Goal: Task Accomplishment & Management: Complete application form

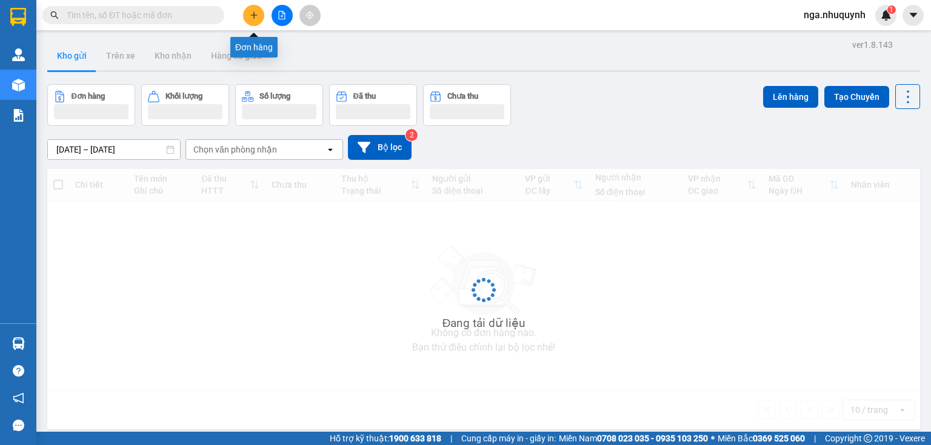
click at [252, 13] on icon "plus" at bounding box center [254, 15] width 8 height 8
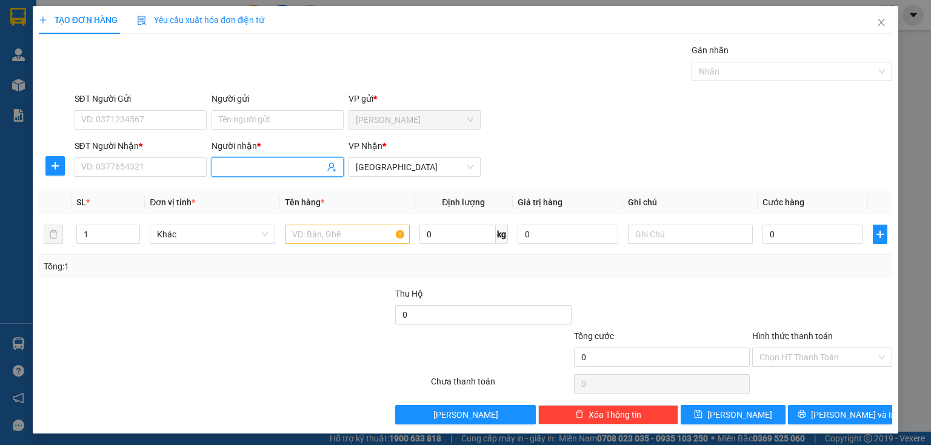
click at [225, 159] on span at bounding box center [278, 167] width 132 height 19
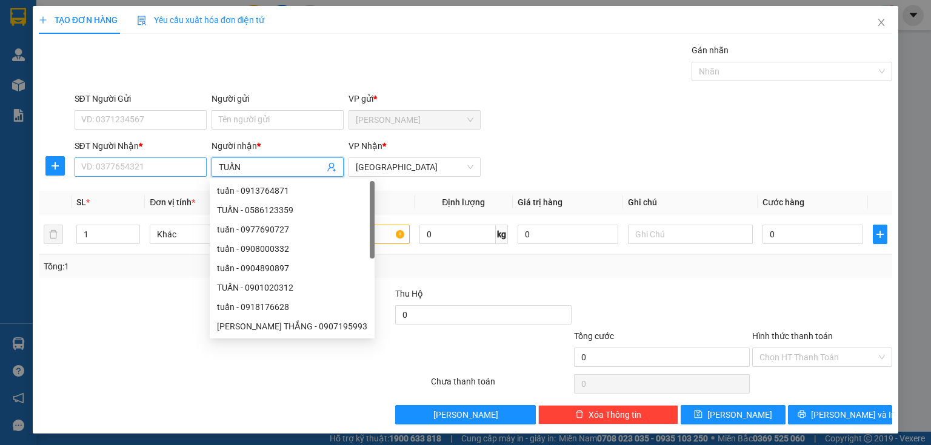
type input "TUẤN"
click at [90, 165] on input "SĐT Người Nhận *" at bounding box center [141, 167] width 132 height 19
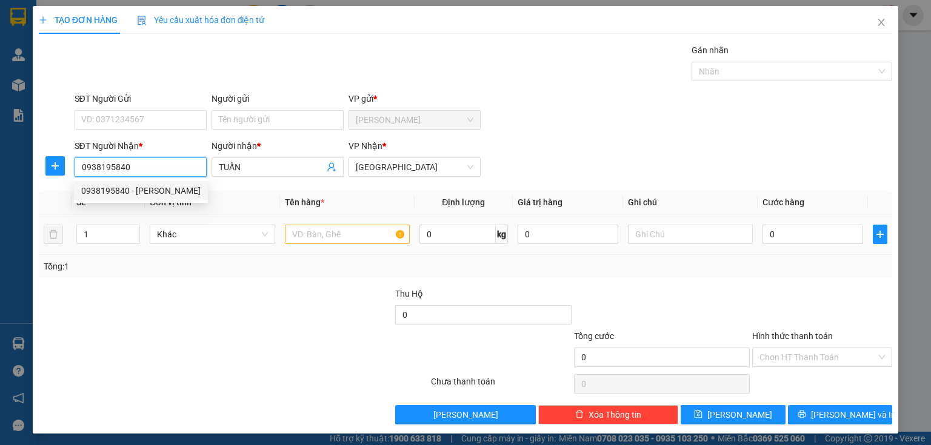
type input "0938195840"
click at [309, 238] on input "text" at bounding box center [347, 234] width 125 height 19
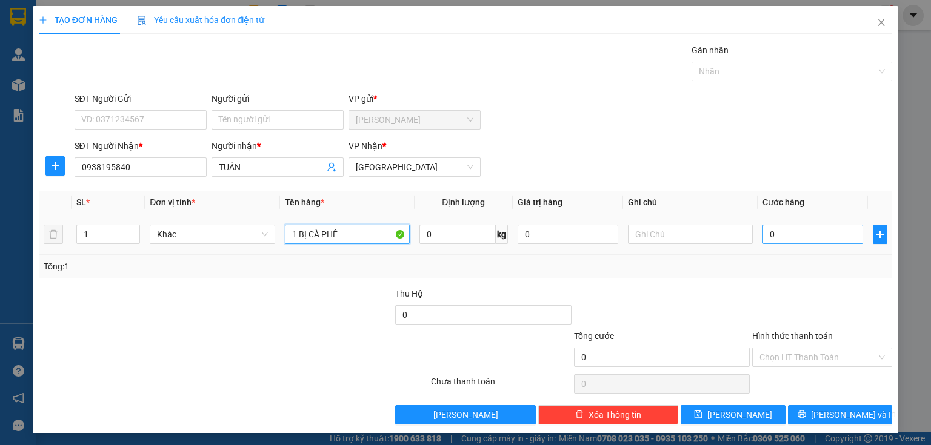
type input "1 BỊ CÀ PHÊ"
click at [810, 240] on input "0" at bounding box center [812, 234] width 101 height 19
type input "3"
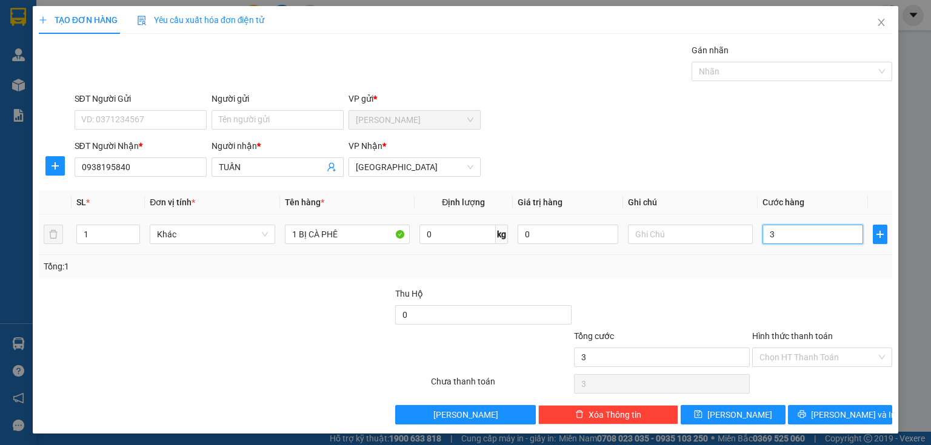
type input "30"
type input "300"
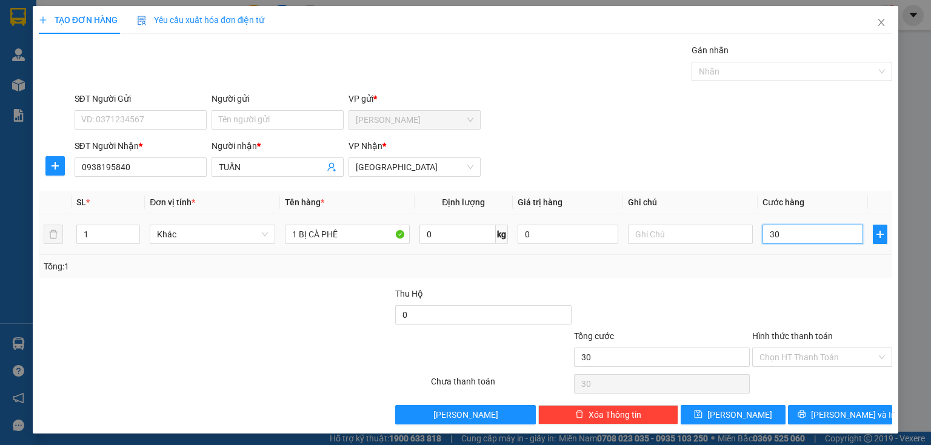
type input "300"
type input "3.000"
type input "30.000"
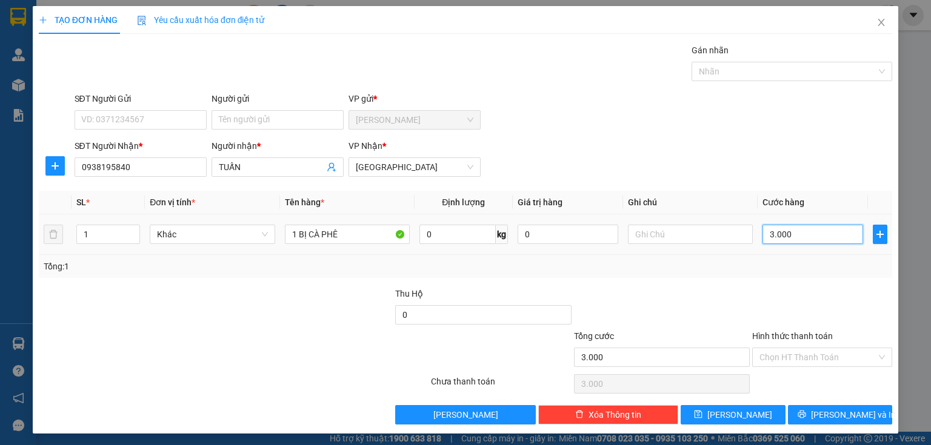
type input "30.000"
click at [767, 355] on input "Hình thức thanh toán" at bounding box center [817, 357] width 117 height 18
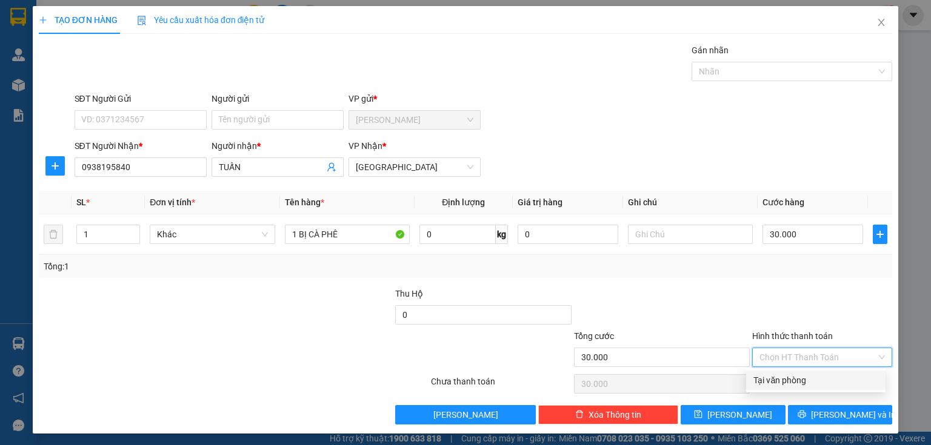
click at [765, 378] on div "Tại văn phòng" at bounding box center [815, 380] width 125 height 13
type input "0"
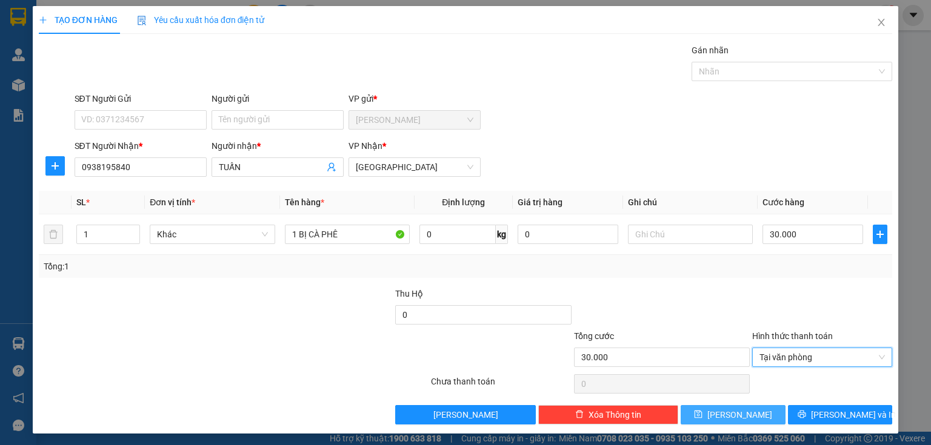
click at [738, 410] on span "[PERSON_NAME]" at bounding box center [739, 414] width 65 height 13
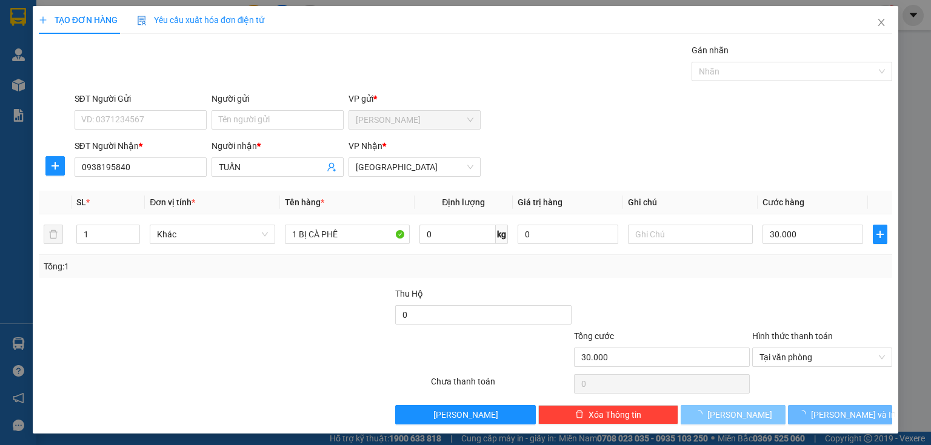
type input "0"
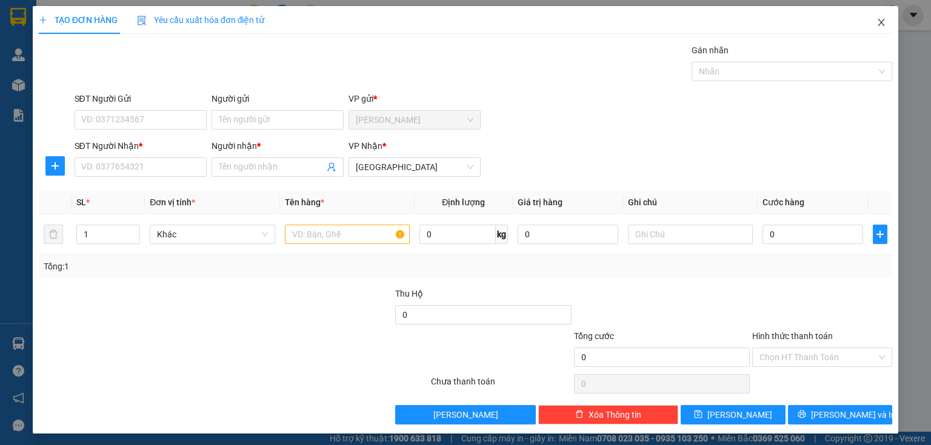
click at [878, 24] on icon "close" at bounding box center [881, 22] width 7 height 7
